Goal: Task Accomplishment & Management: Use online tool/utility

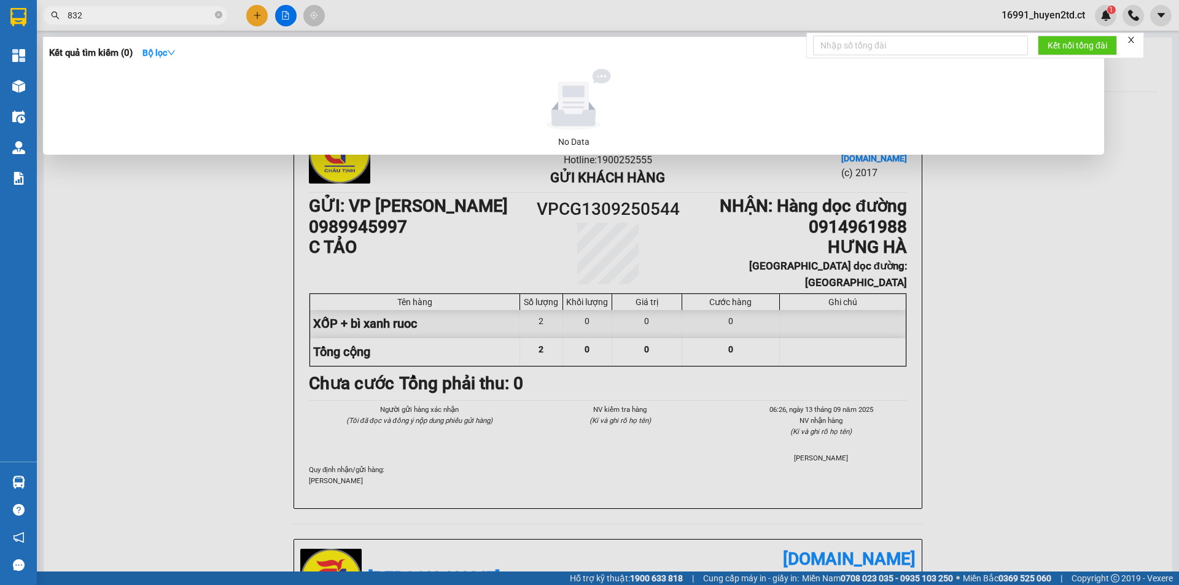
type input "8324"
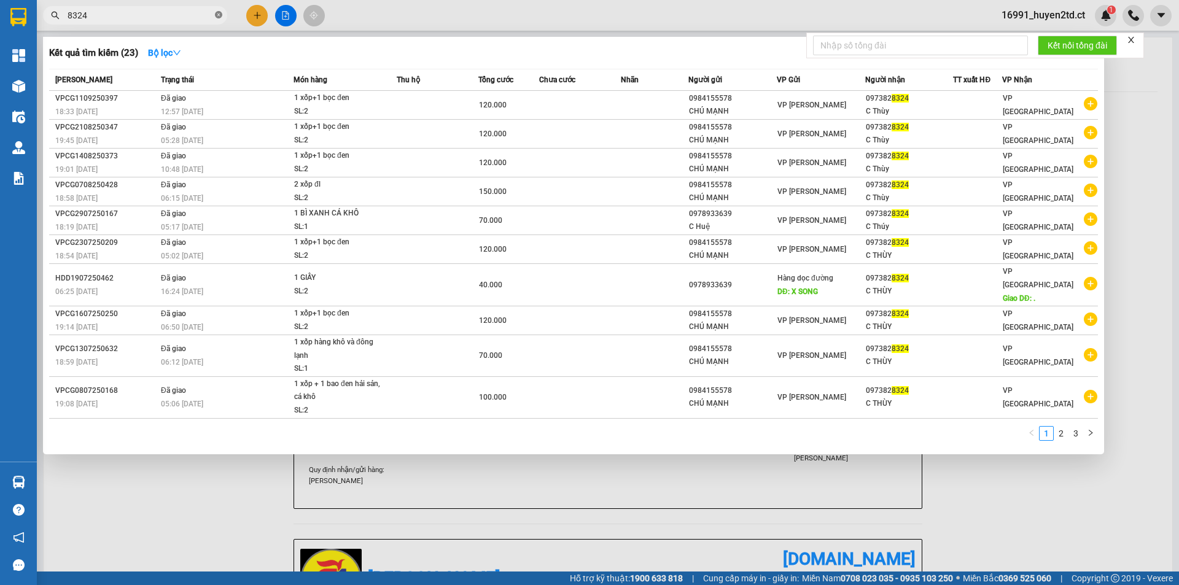
click at [217, 14] on icon "close-circle" at bounding box center [218, 14] width 7 height 7
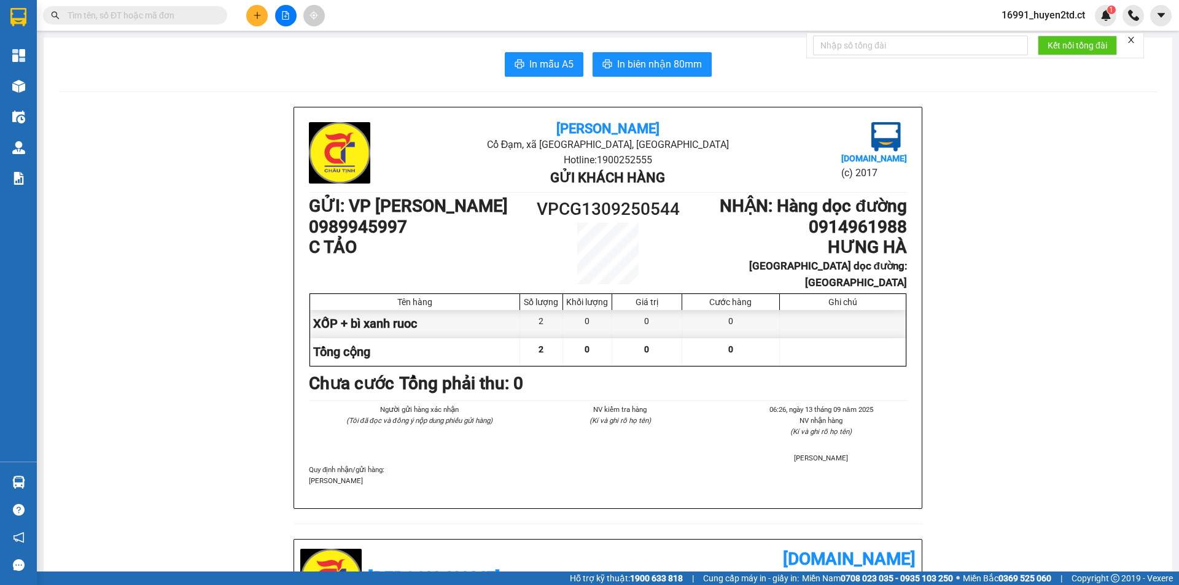
click at [190, 15] on input "text" at bounding box center [140, 16] width 145 height 14
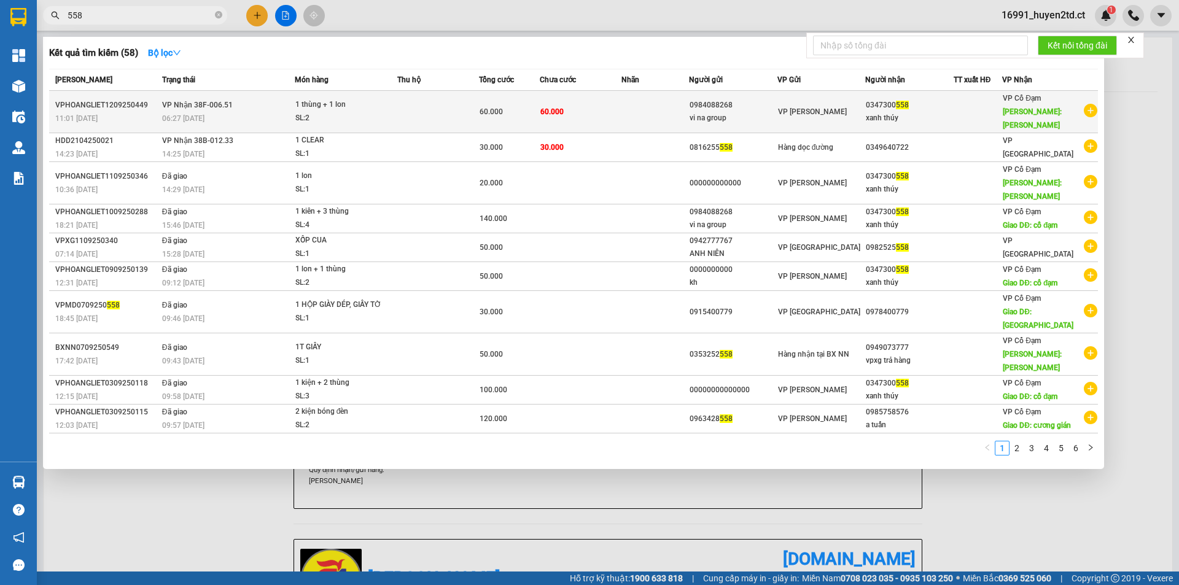
type input "558"
click at [584, 103] on td "60.000" at bounding box center [580, 112] width 81 height 42
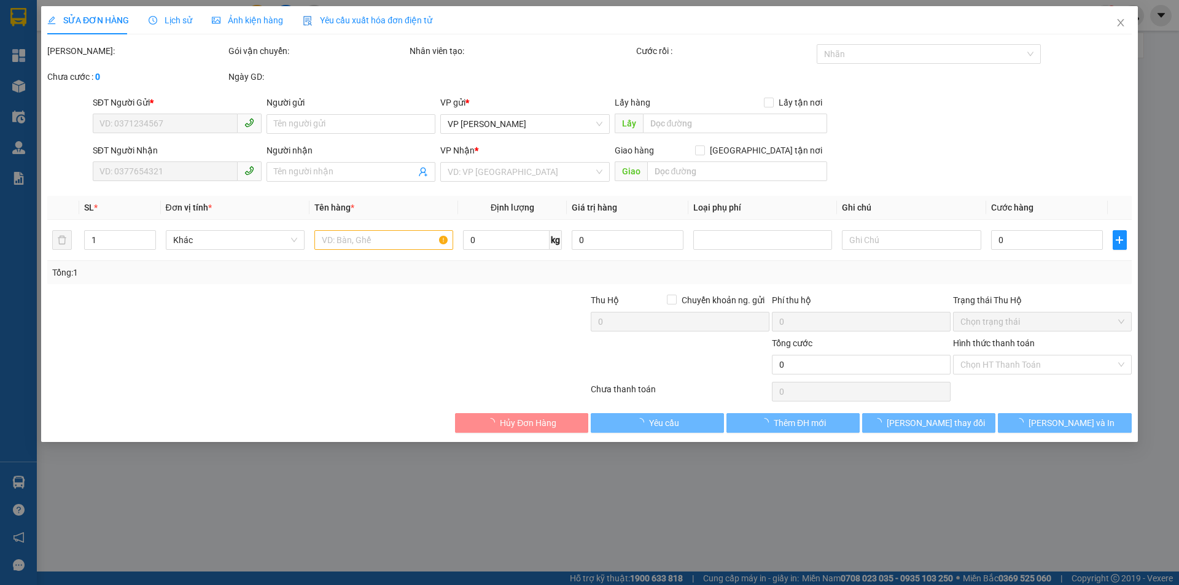
type input "0984088268"
type input "vi na group"
type input "0347300558"
type input "xanh thúy"
type input "xuân song"
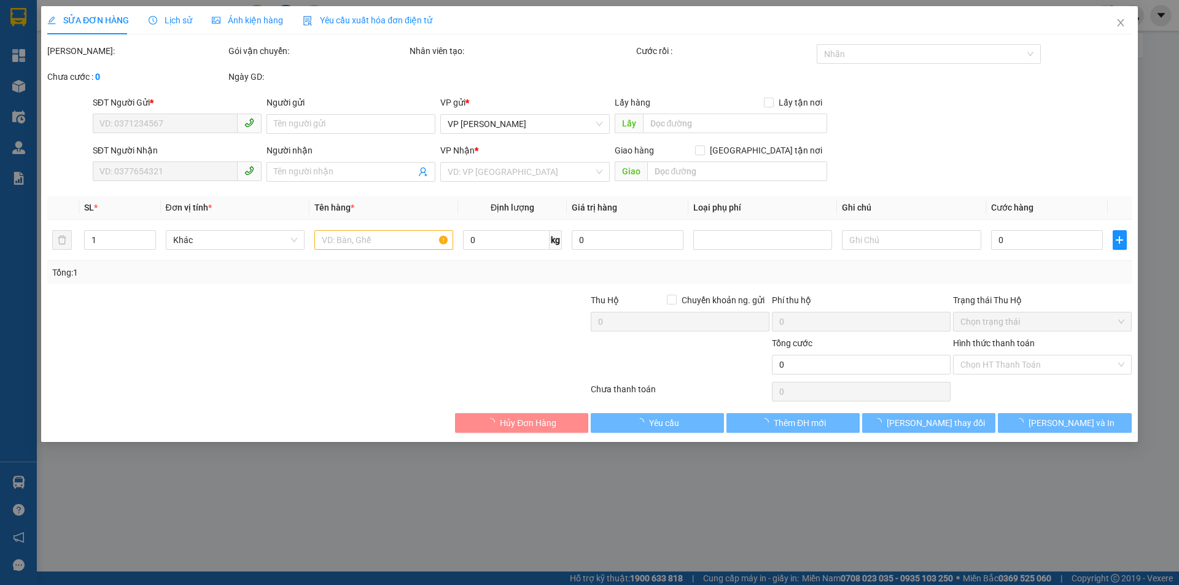
type input "60.000"
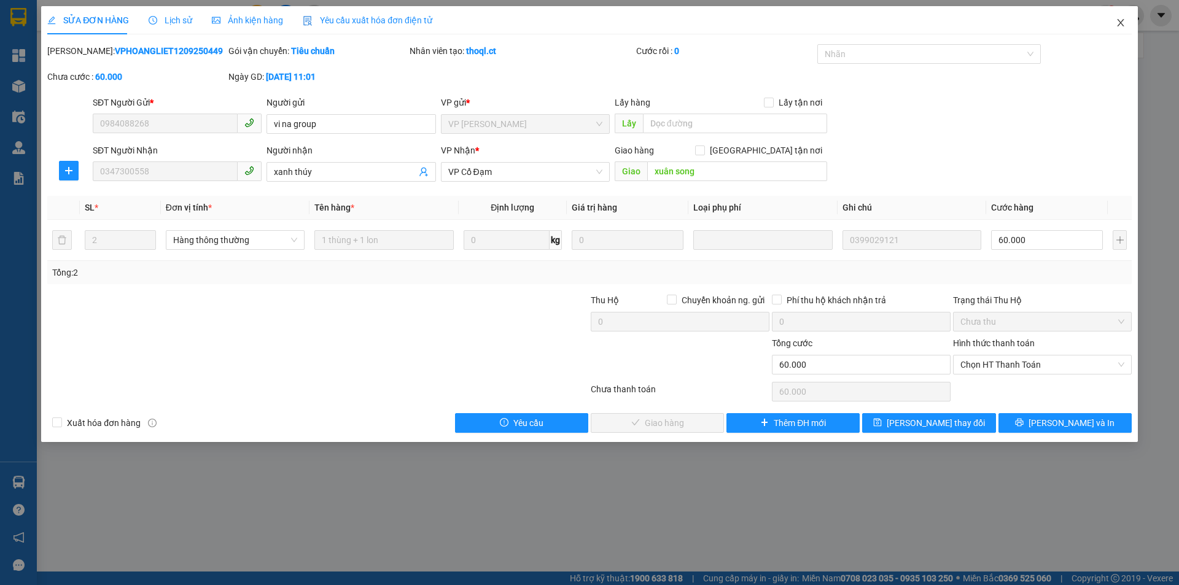
click at [1117, 21] on icon "close" at bounding box center [1121, 23] width 10 height 10
